Goal: Transaction & Acquisition: Purchase product/service

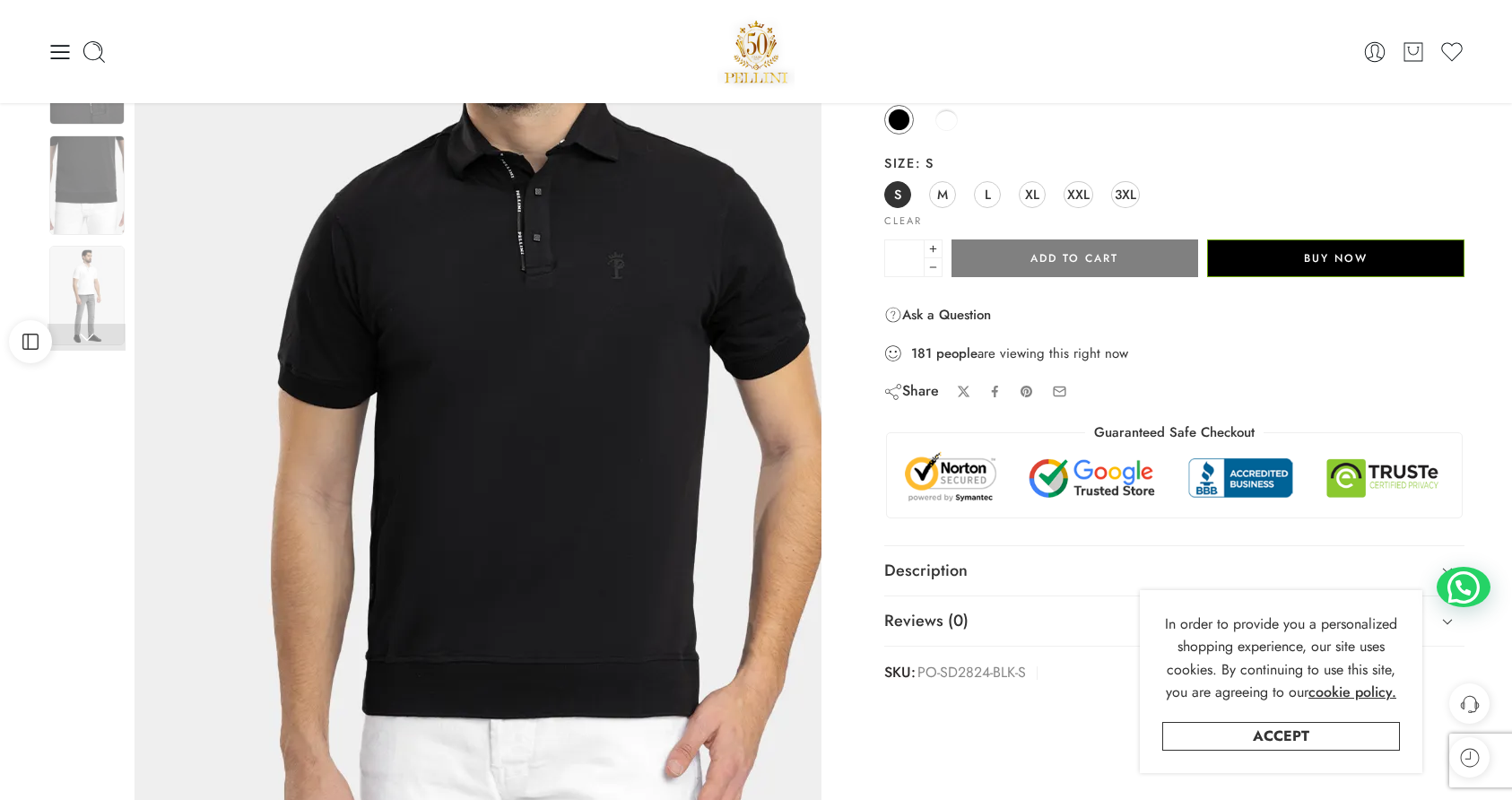
scroll to position [173, 0]
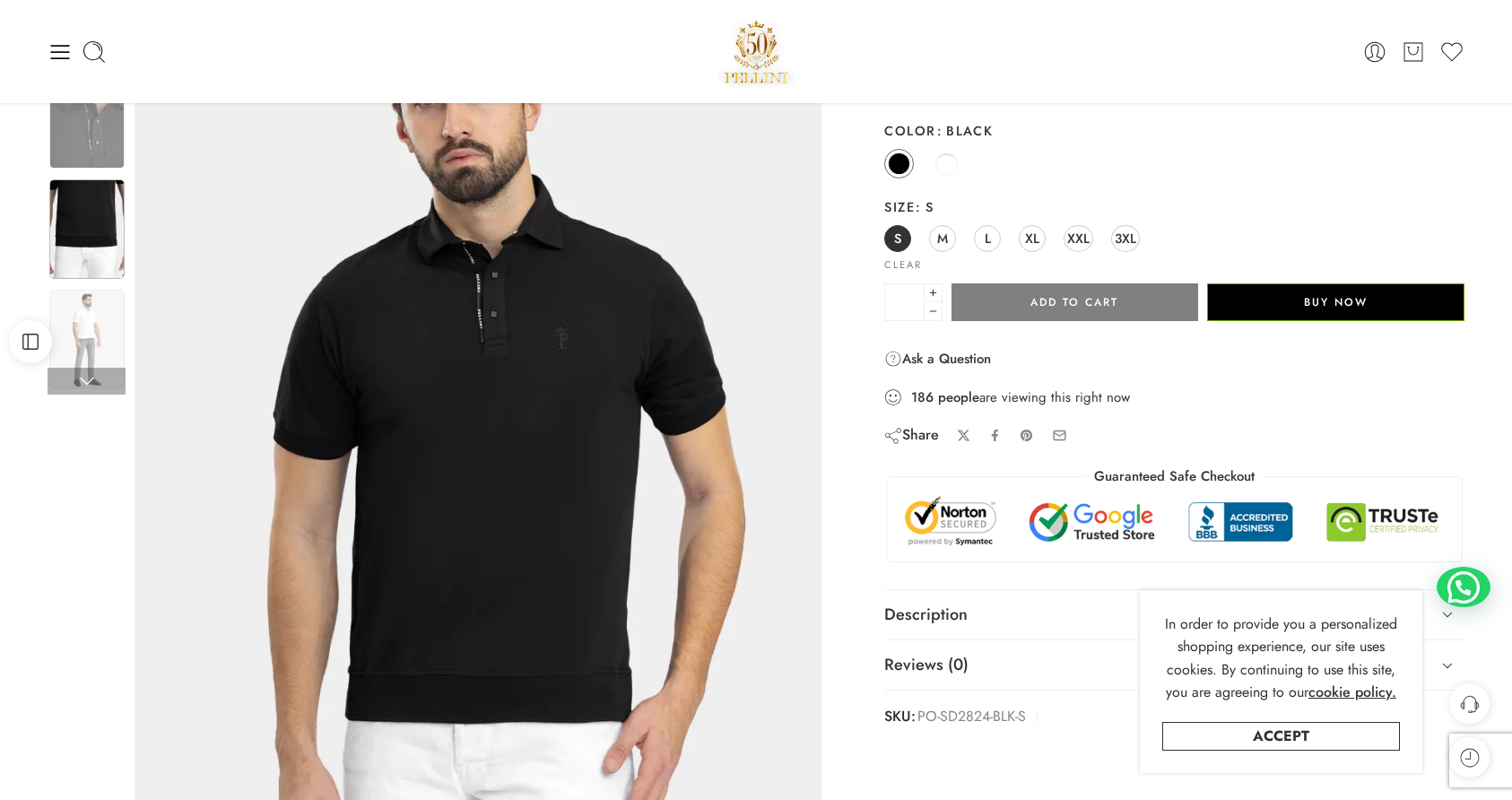
click at [99, 199] on img at bounding box center [86, 229] width 76 height 100
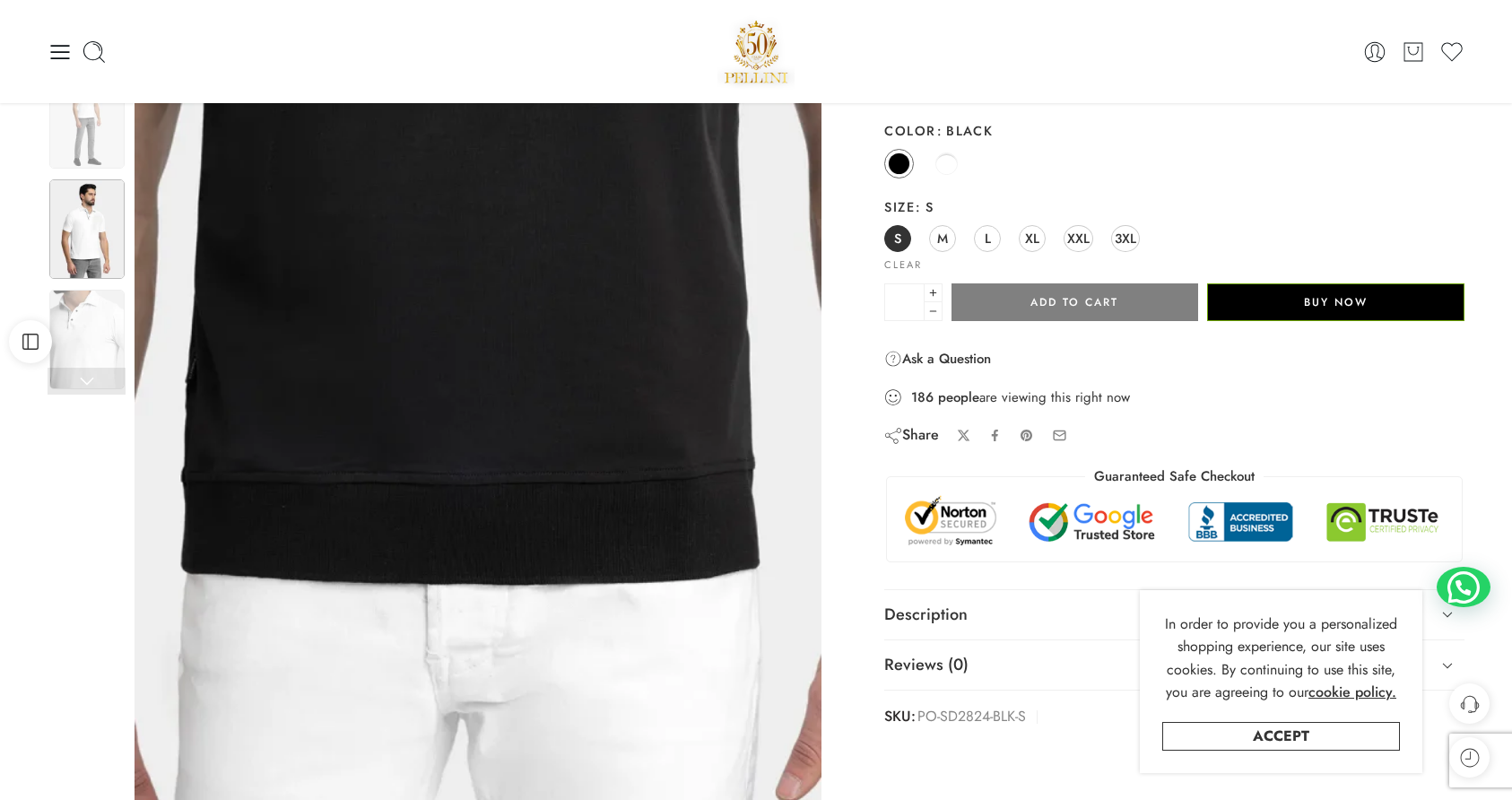
click at [94, 247] on img at bounding box center [86, 229] width 76 height 100
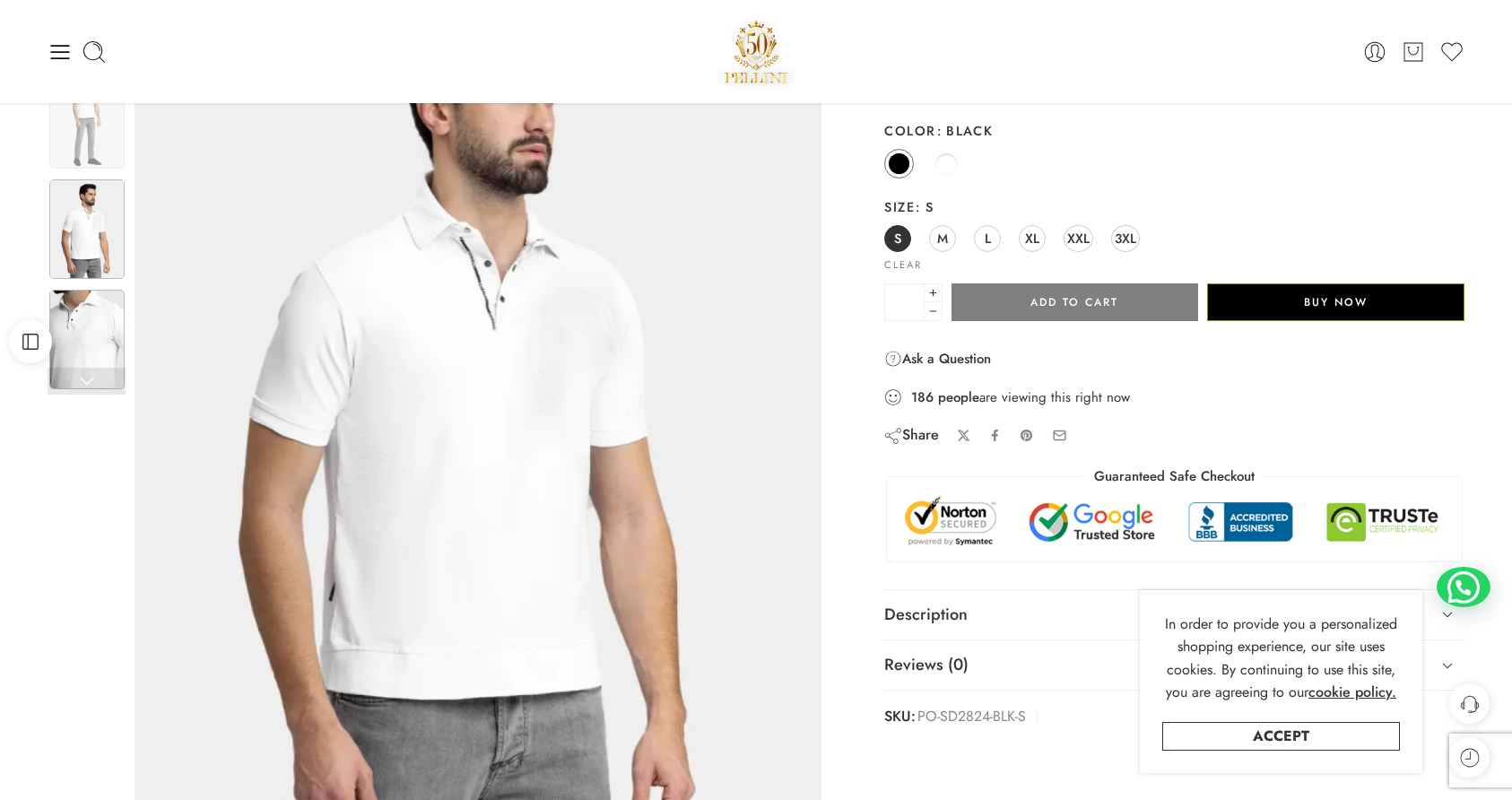
click at [111, 327] on img at bounding box center [86, 340] width 76 height 100
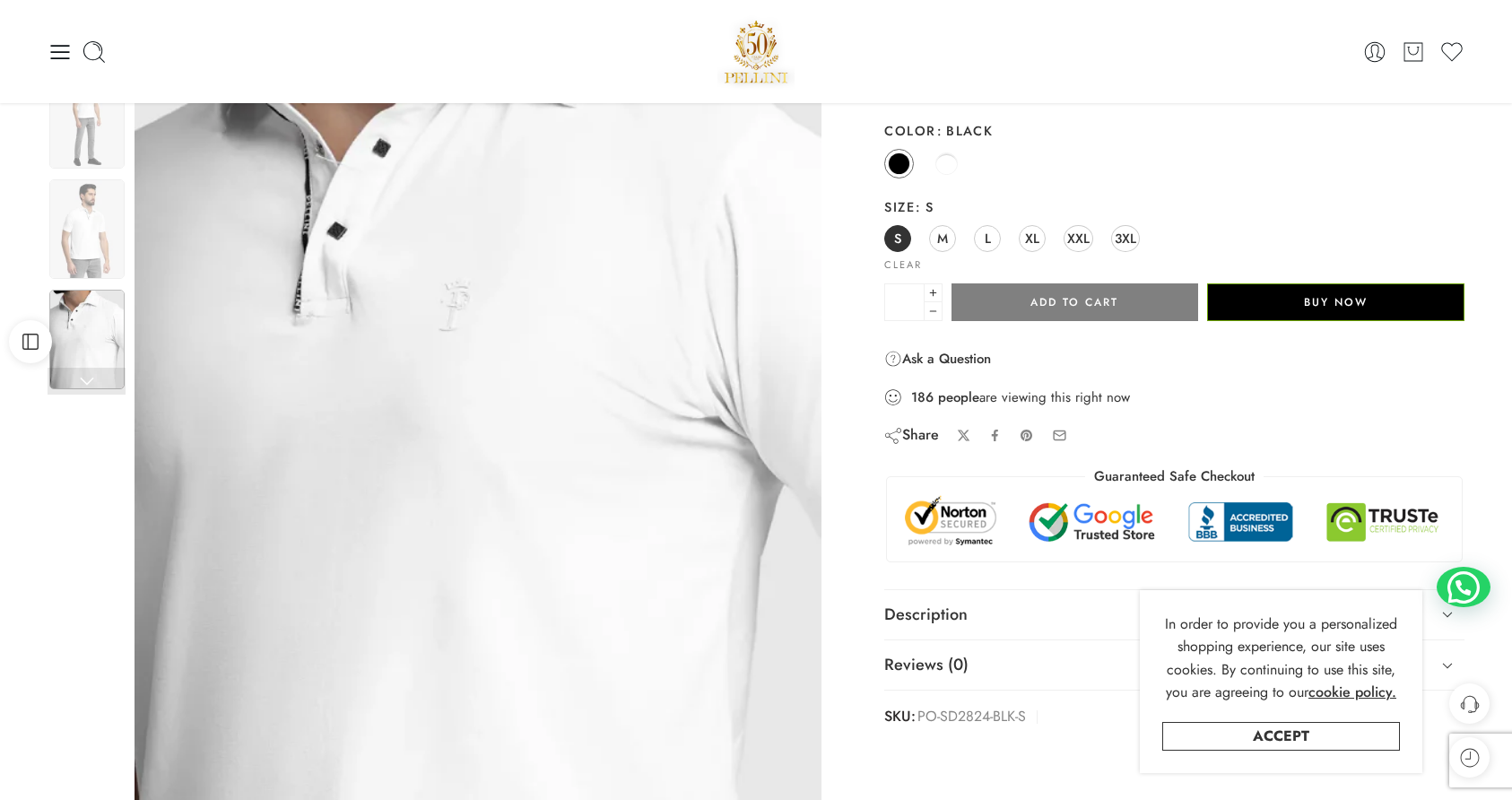
click at [91, 377] on link at bounding box center [86, 381] width 78 height 27
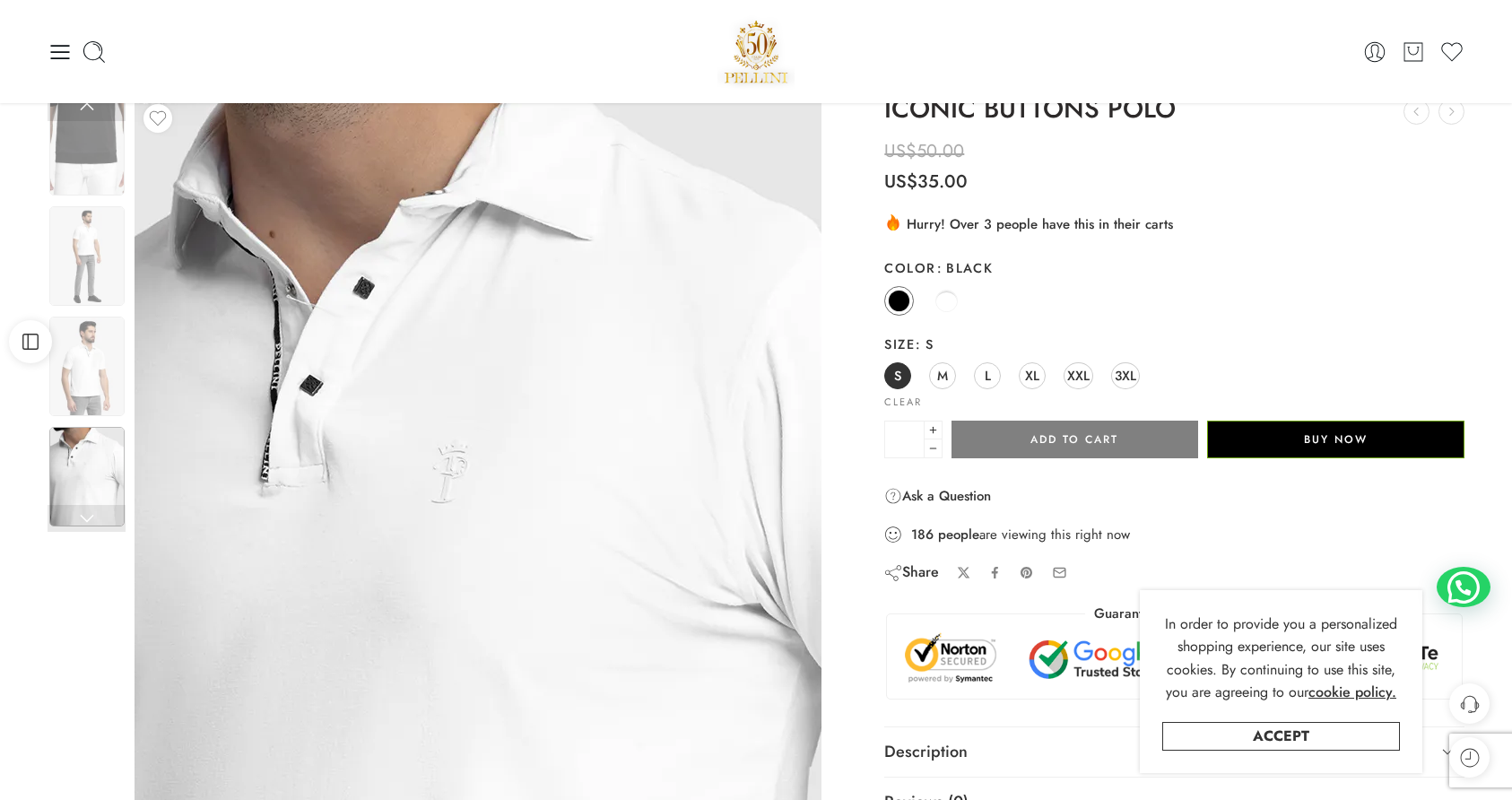
scroll to position [0, 0]
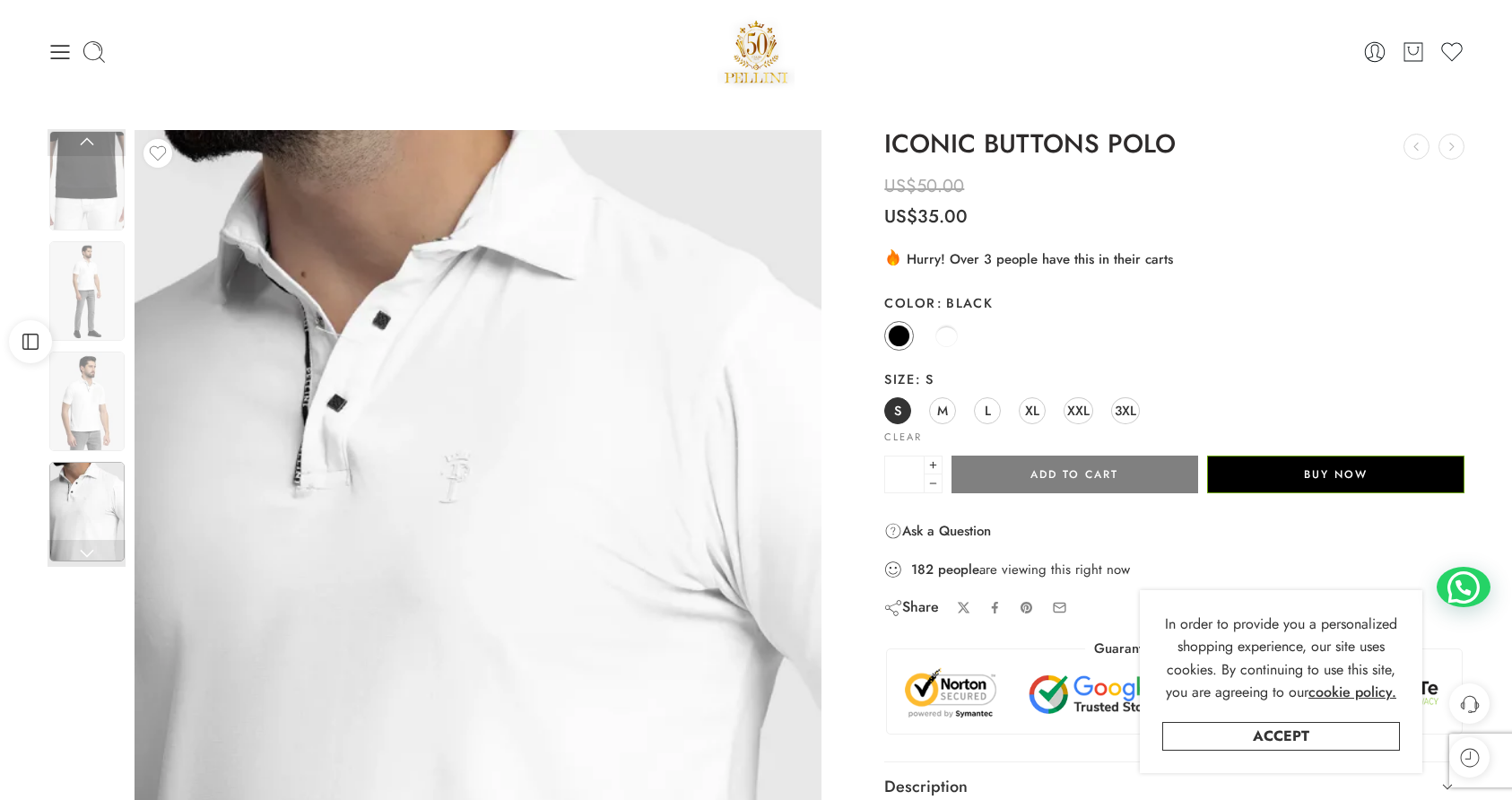
click at [753, 65] on img at bounding box center [756, 51] width 77 height 76
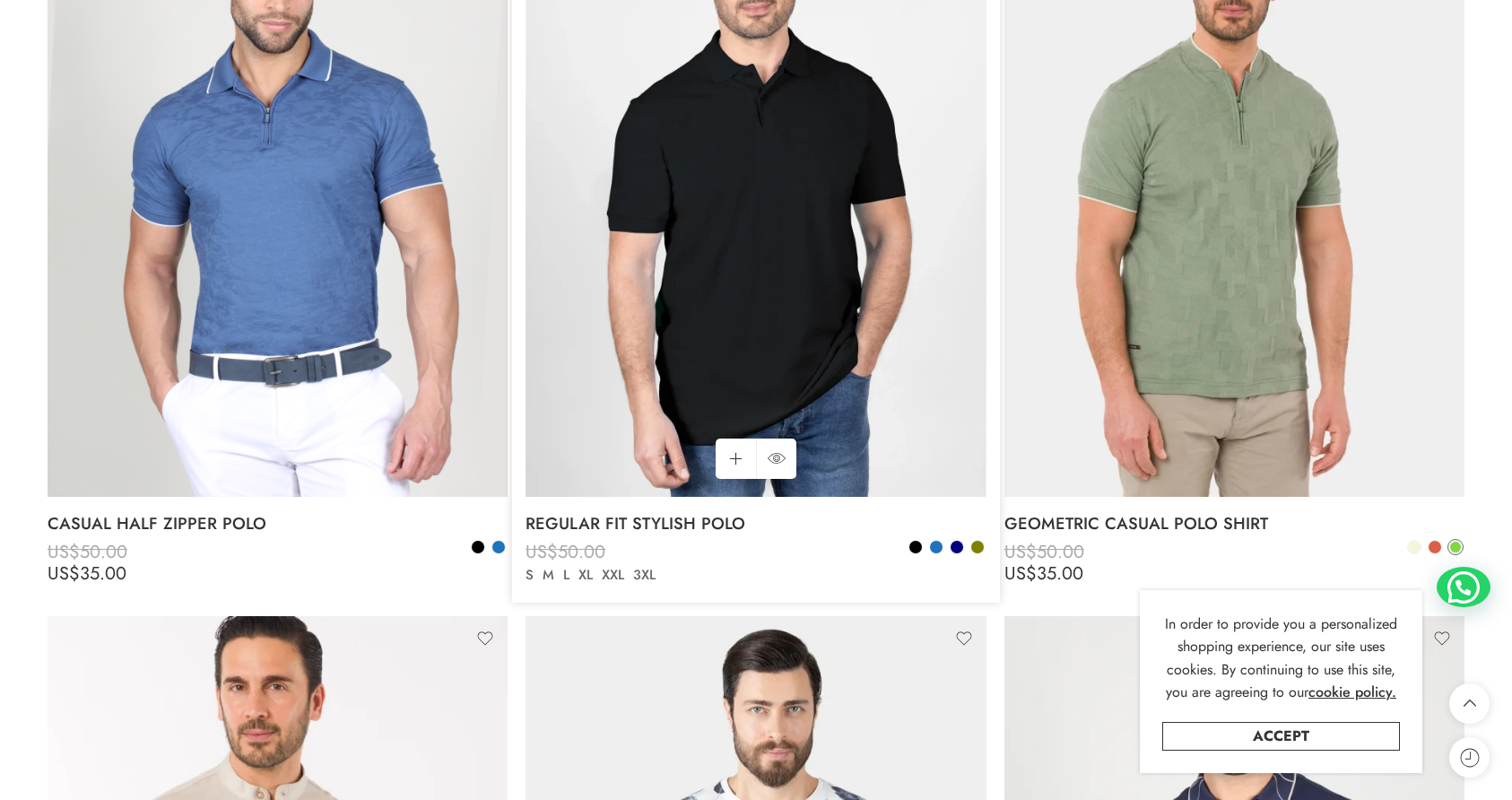
scroll to position [1246, 0]
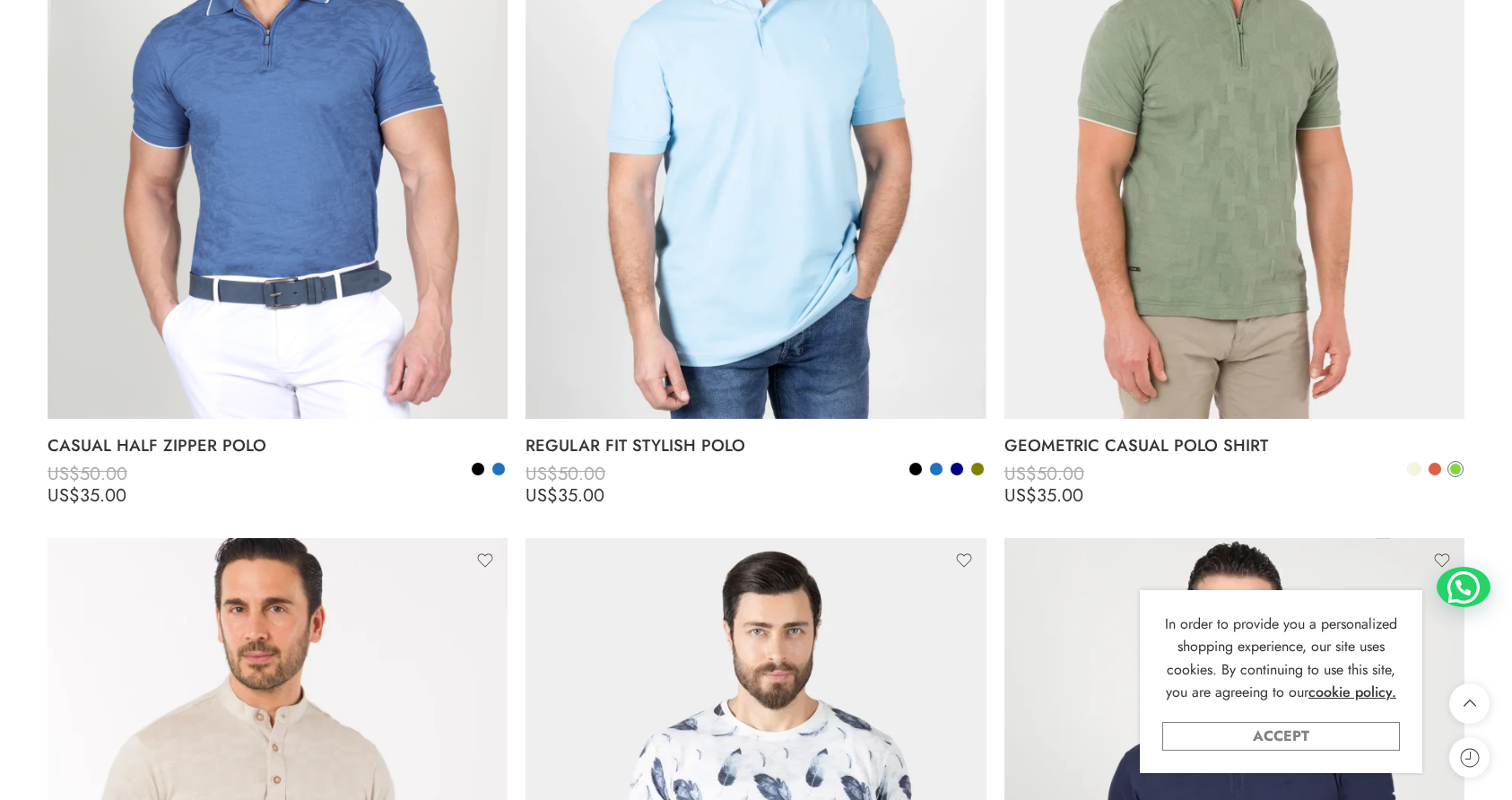
click at [1337, 745] on link "Accept" at bounding box center [1282, 737] width 238 height 29
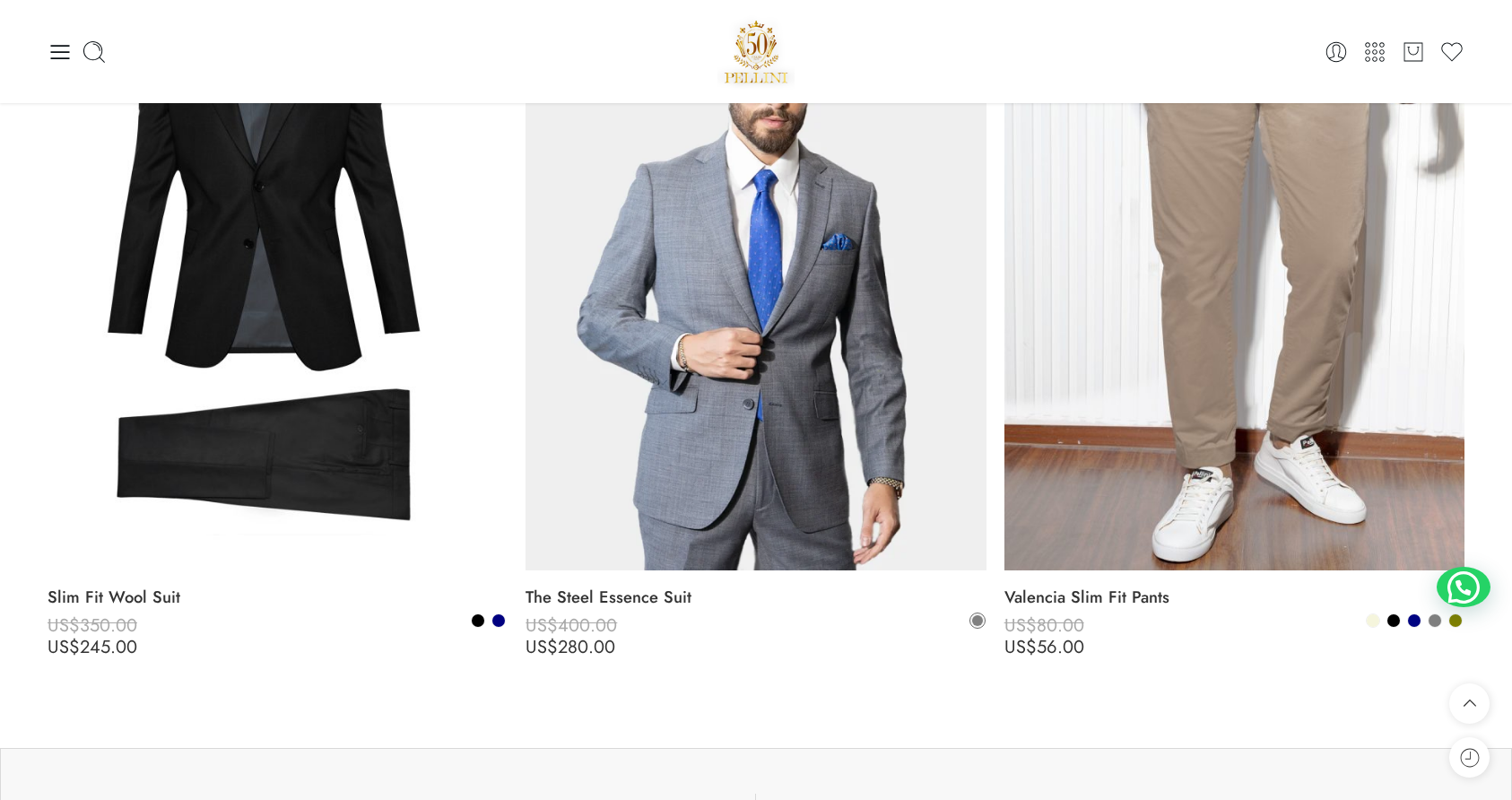
scroll to position [10502, 0]
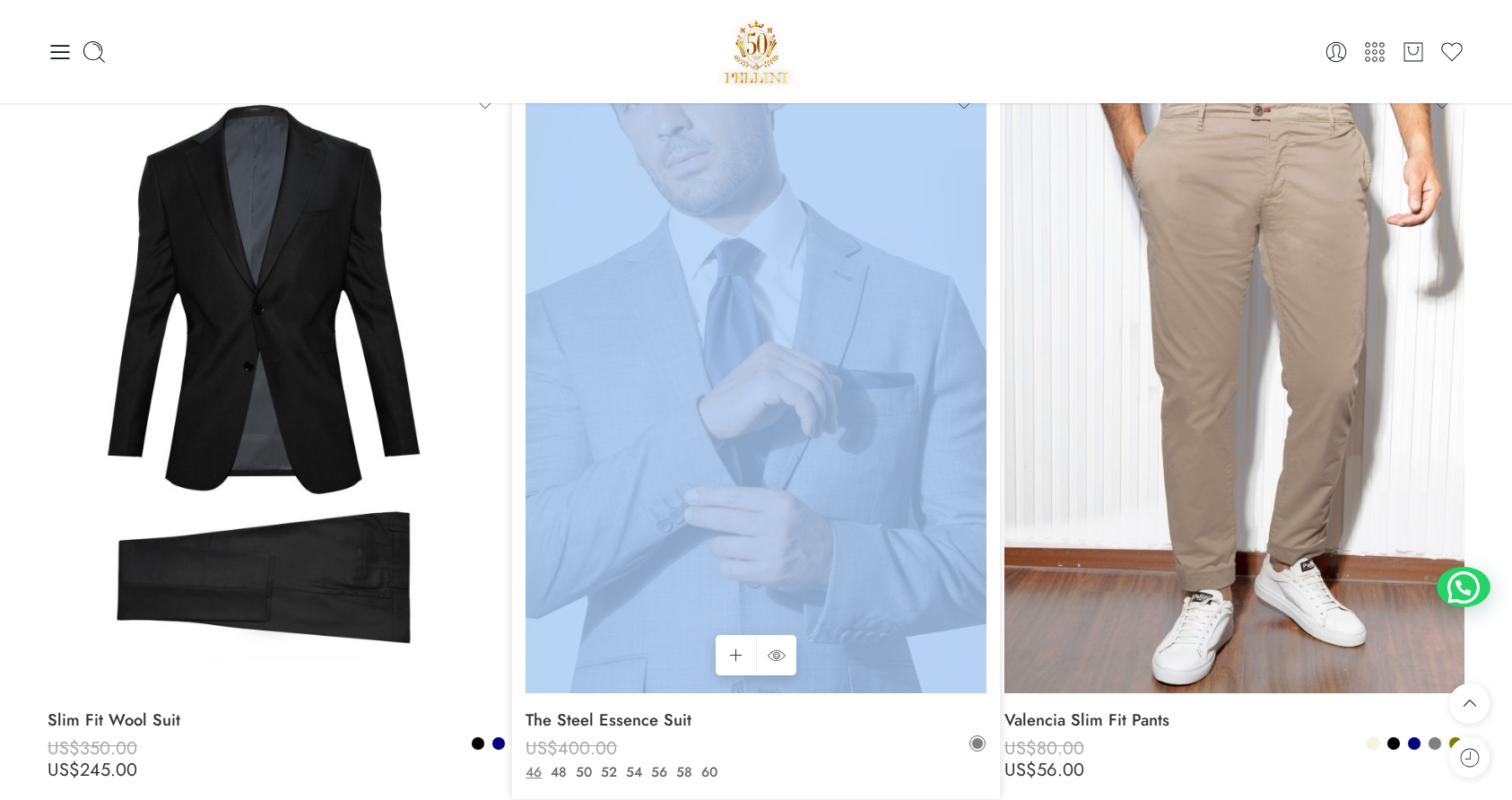
drag, startPoint x: 993, startPoint y: 253, endPoint x: 874, endPoint y: 186, distance: 136.6
click at [874, 186] on li "Add to cart The Steel Essence Suit US$ 400.00 US$ 280.00 US$ 400.00 US$ 280.00 …" at bounding box center [756, 441] width 478 height 724
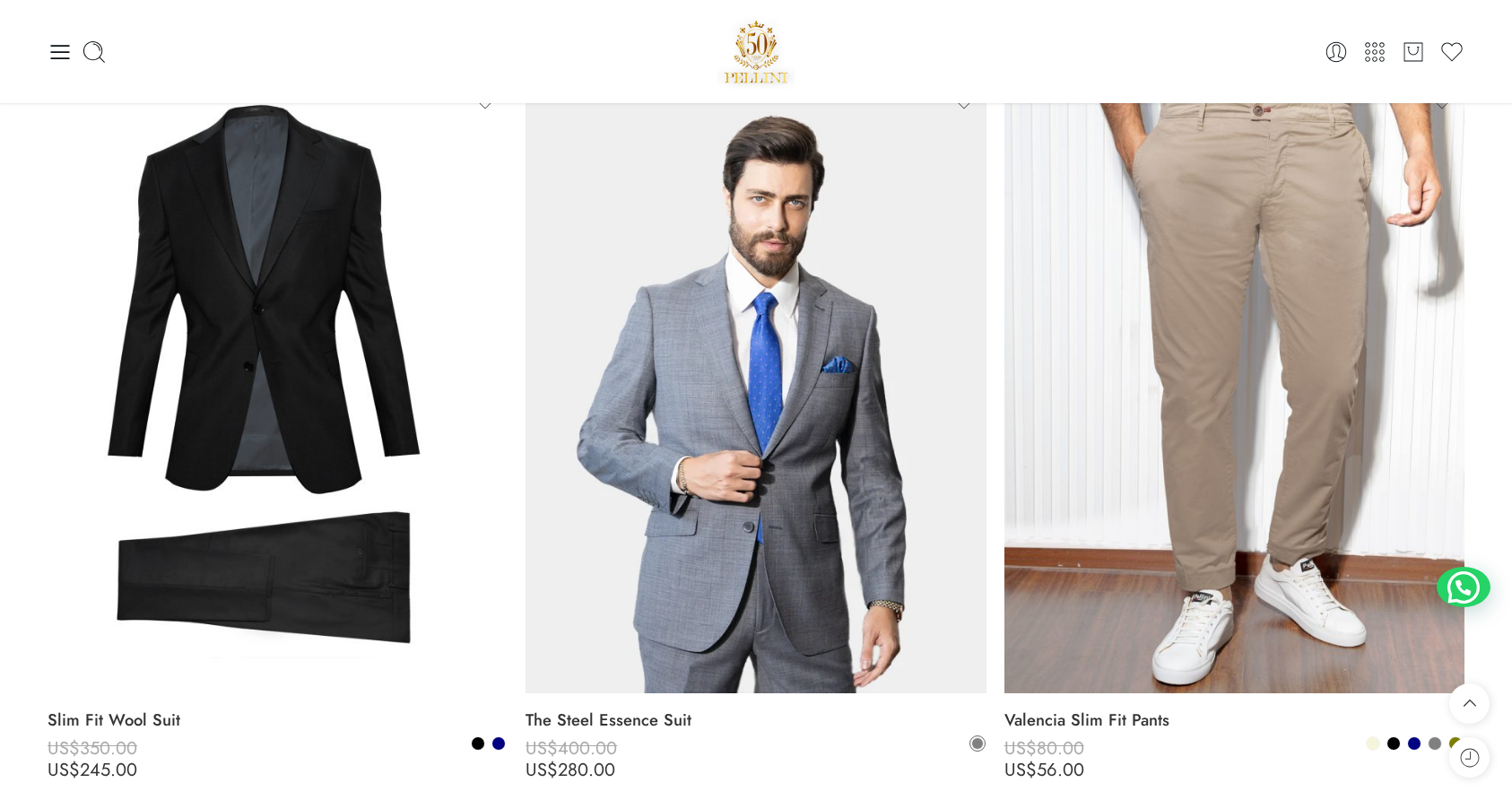
click at [945, 59] on div at bounding box center [756, 51] width 473 height 76
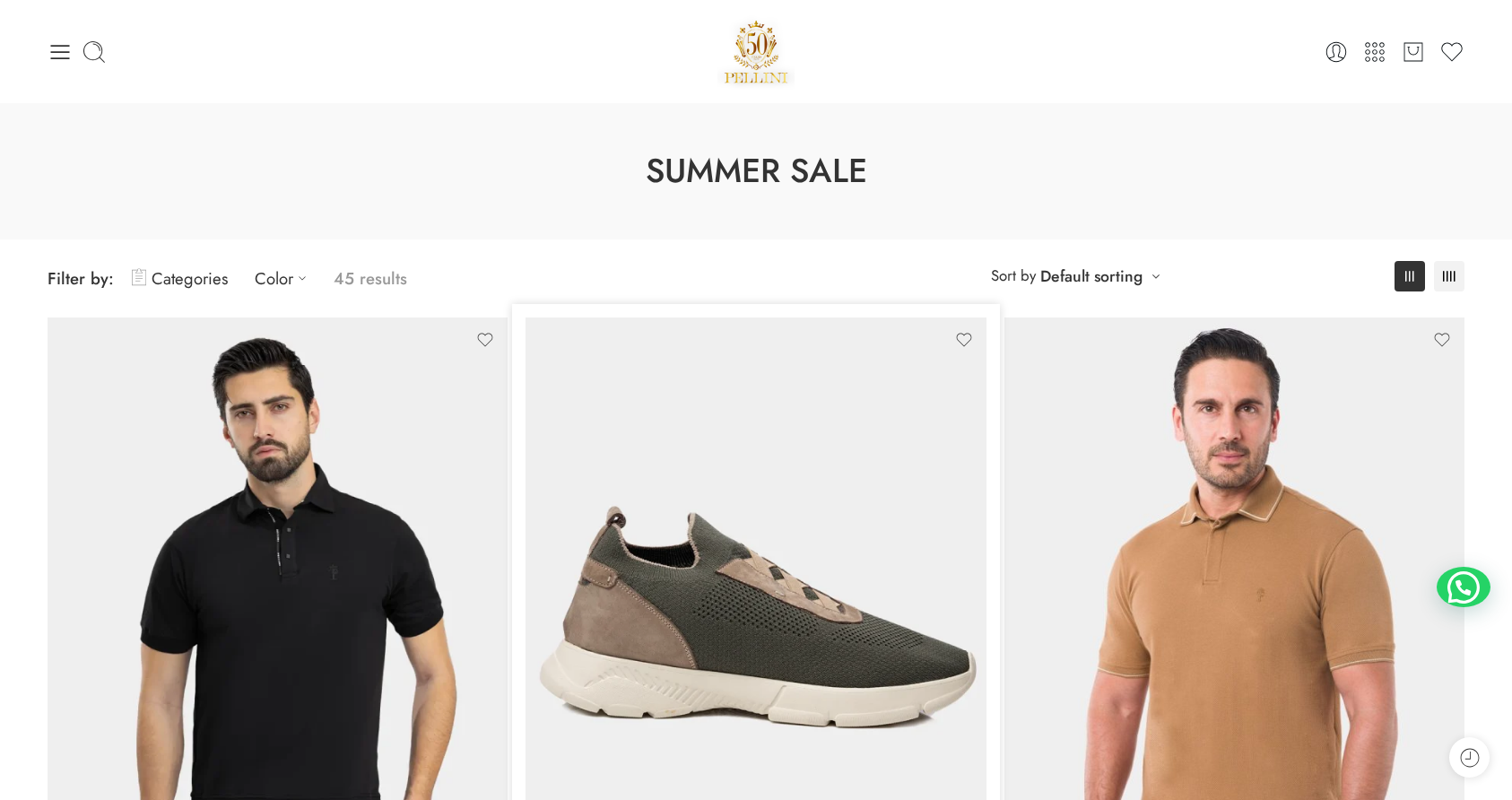
scroll to position [354, 0]
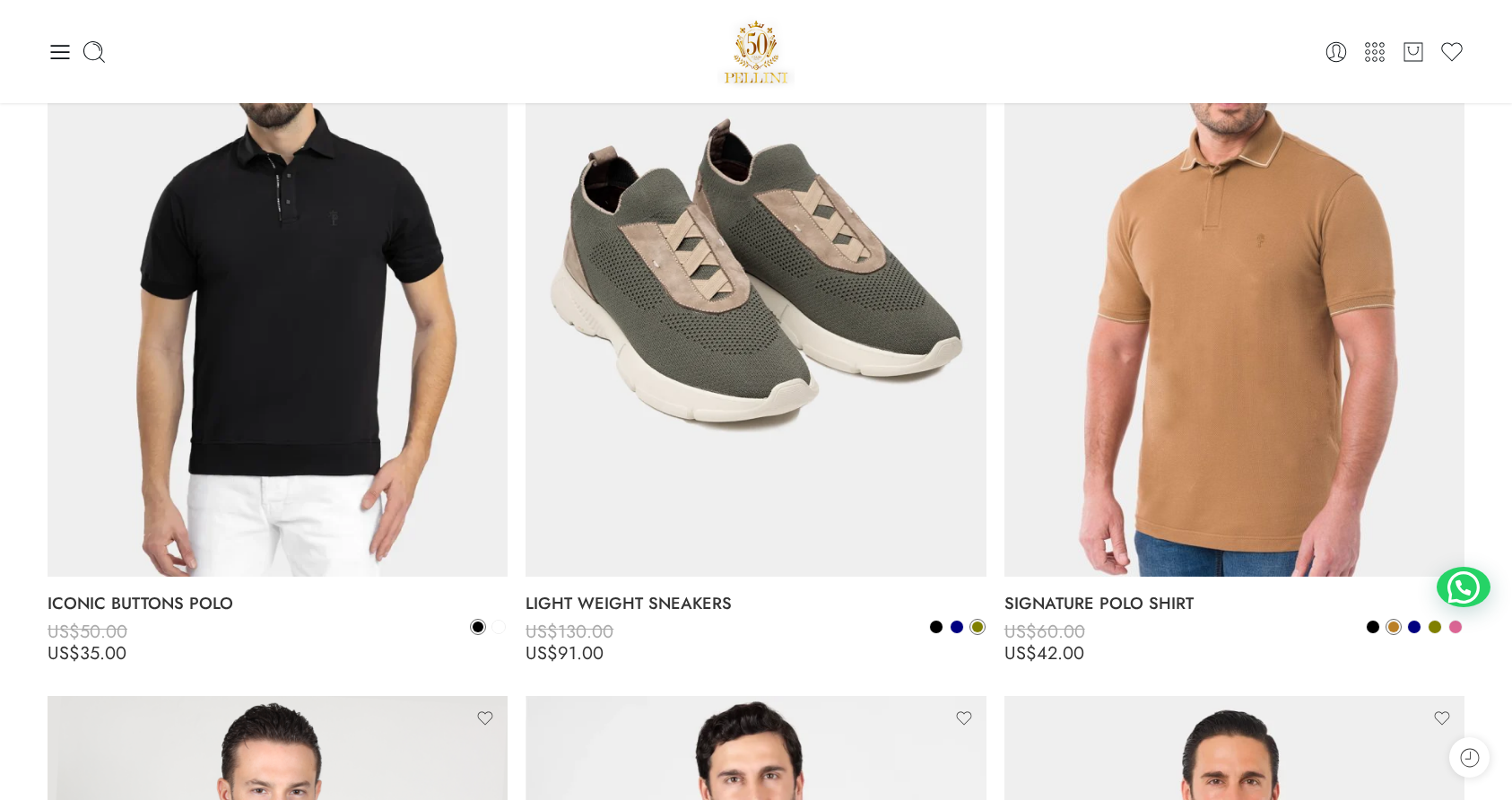
click at [996, 373] on li "Add to cart SIGNATURE POLO SHIRT US$ 60.00 US$ 42.00 US$ 60.00 US$ 42.00 S M L …" at bounding box center [1235, 325] width 478 height 724
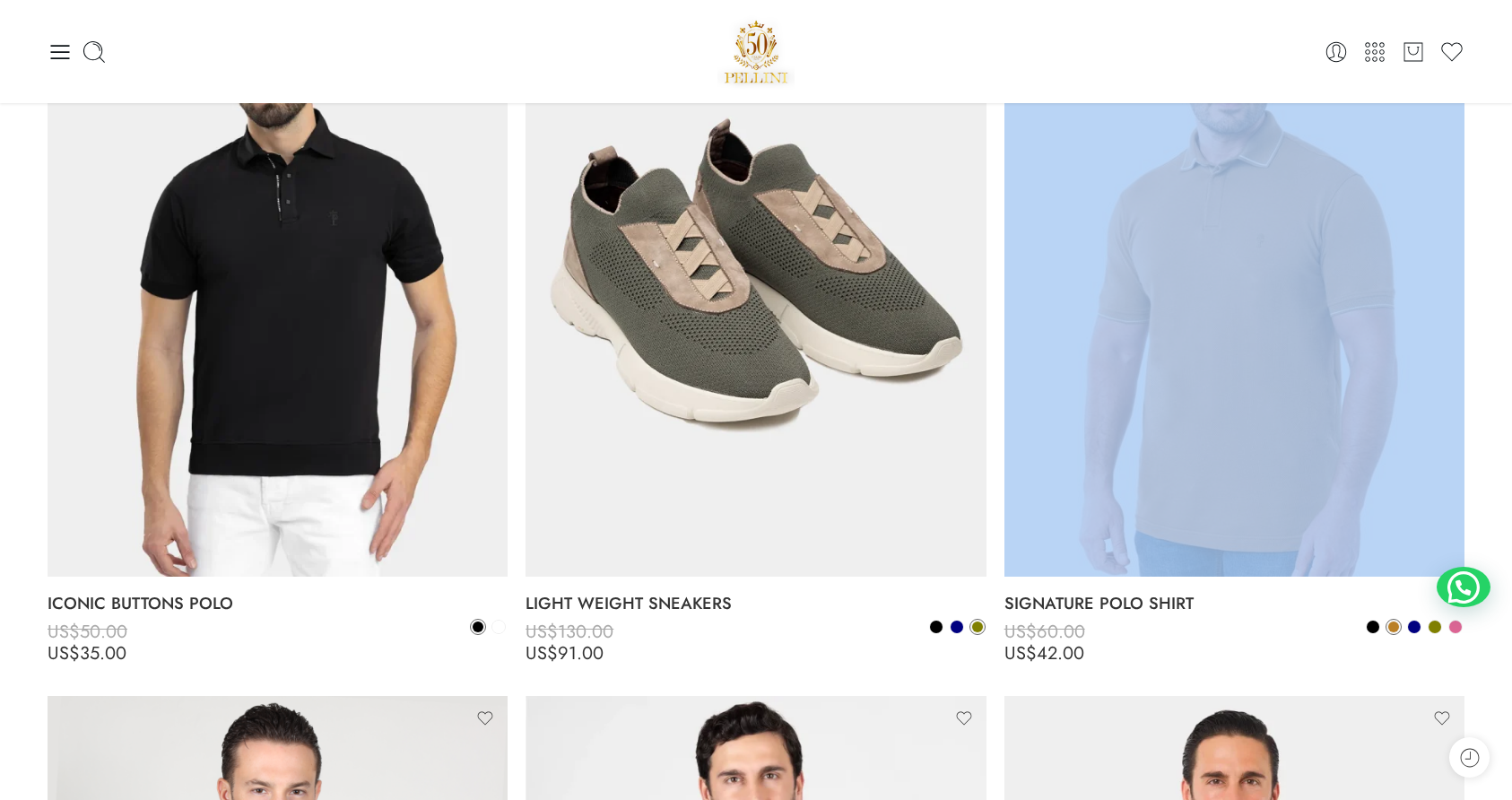
click at [996, 373] on li "Add to cart SIGNATURE POLO SHIRT US$ 60.00 US$ 42.00 US$ 60.00 US$ 42.00 S M L …" at bounding box center [1235, 325] width 478 height 724
